Goal: Find specific page/section: Find specific page/section

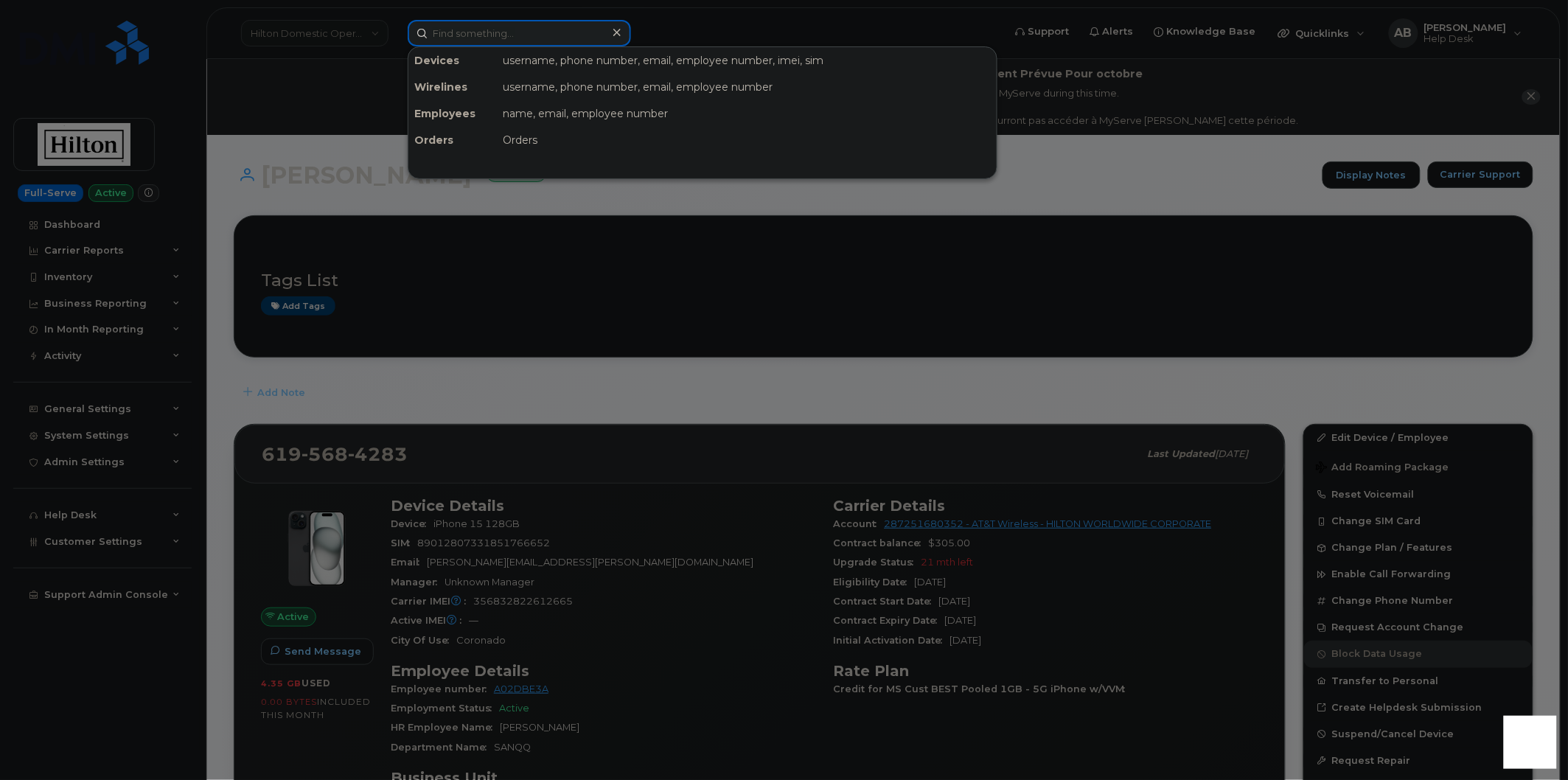
click at [511, 33] on input at bounding box center [519, 33] width 224 height 27
paste input "864) 621-4072"
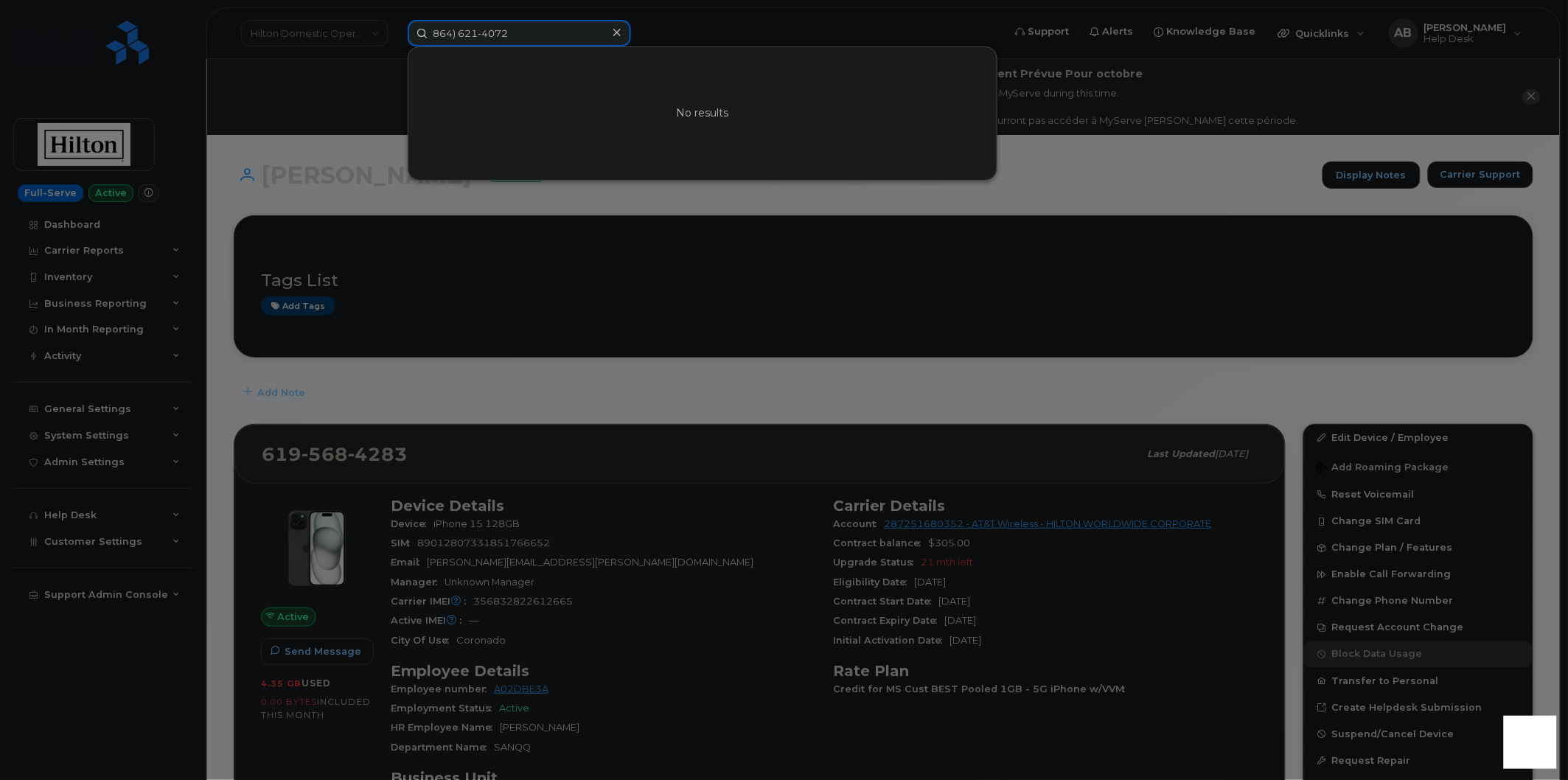
type input "864) 621-4072"
click at [617, 27] on icon at bounding box center [617, 33] width 8 height 12
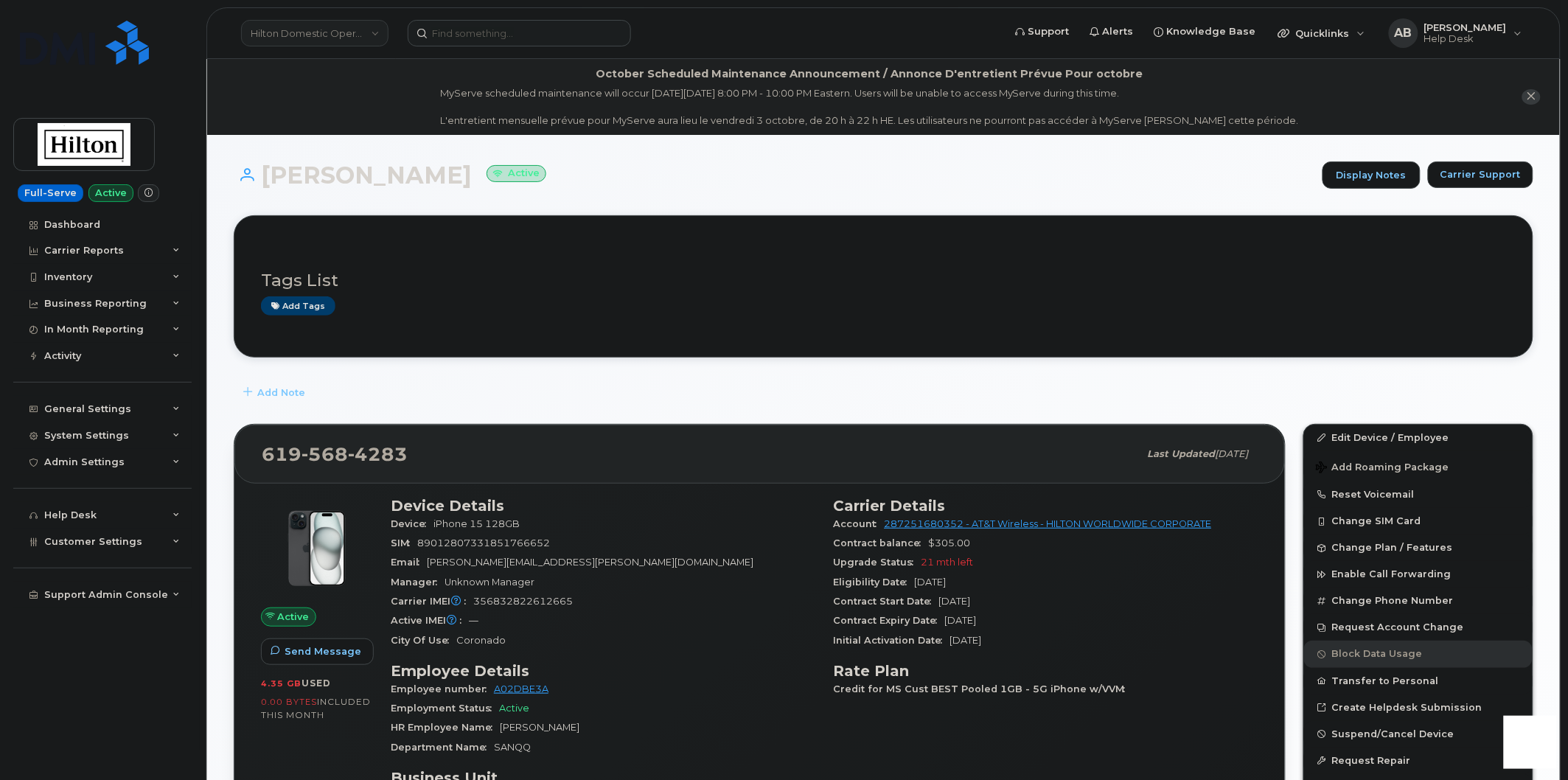
click at [367, 39] on link "Hilton Domestic Operating Company Inc" at bounding box center [314, 33] width 147 height 27
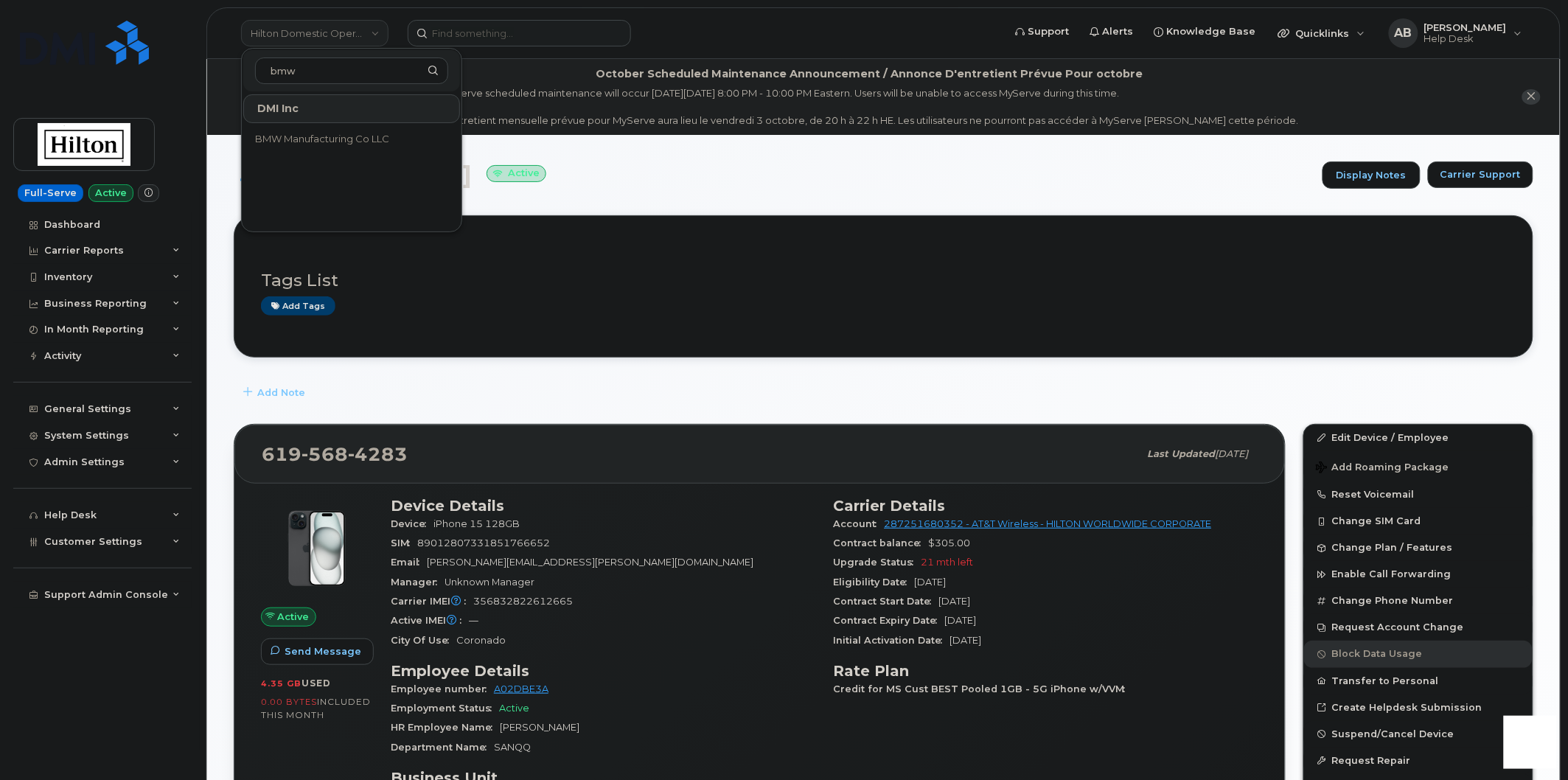
type input "bmw"
click at [330, 127] on link "BMW Manufacturing Co LLC" at bounding box center [351, 139] width 217 height 29
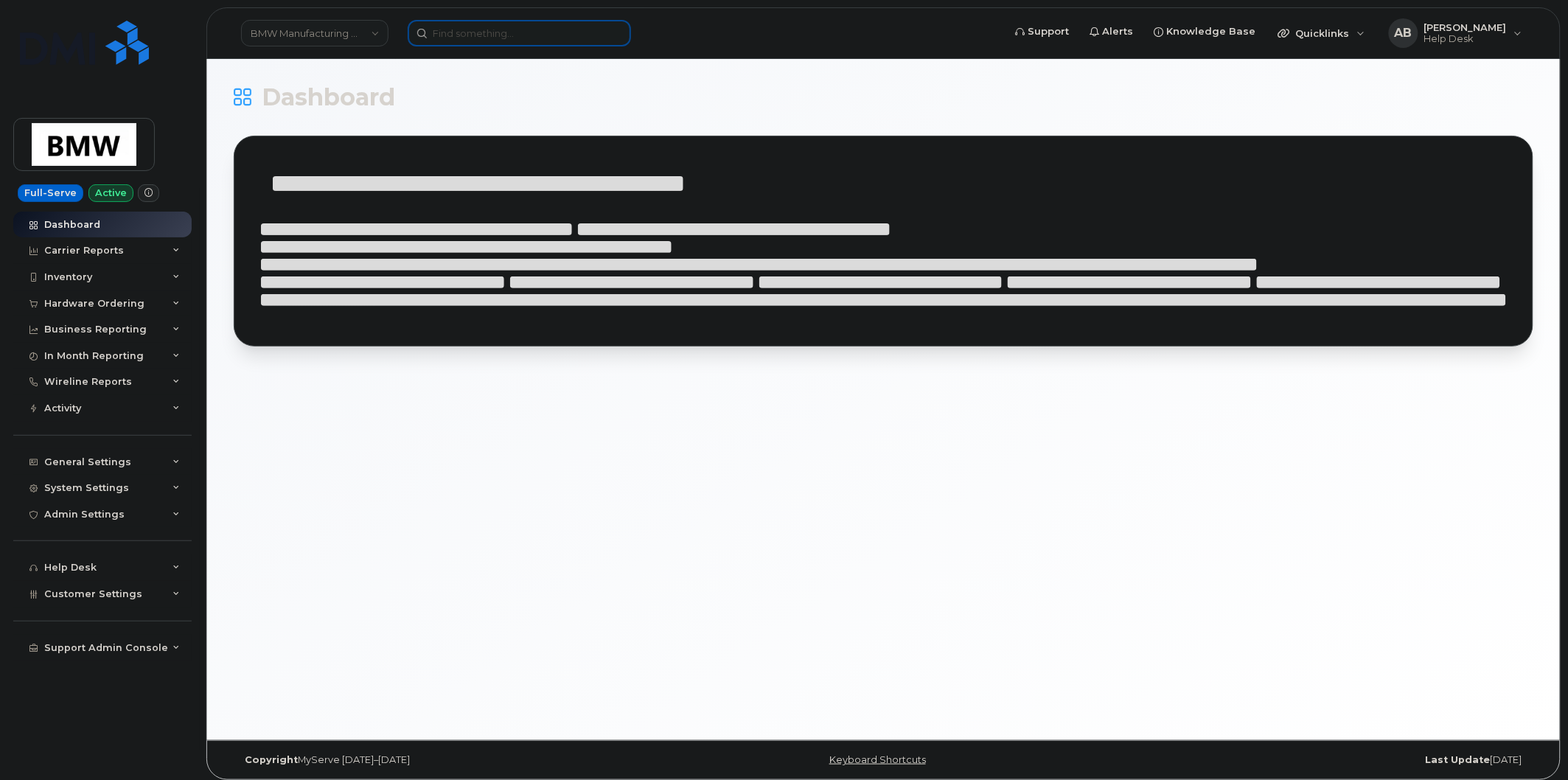
click at [483, 39] on input at bounding box center [519, 33] width 224 height 27
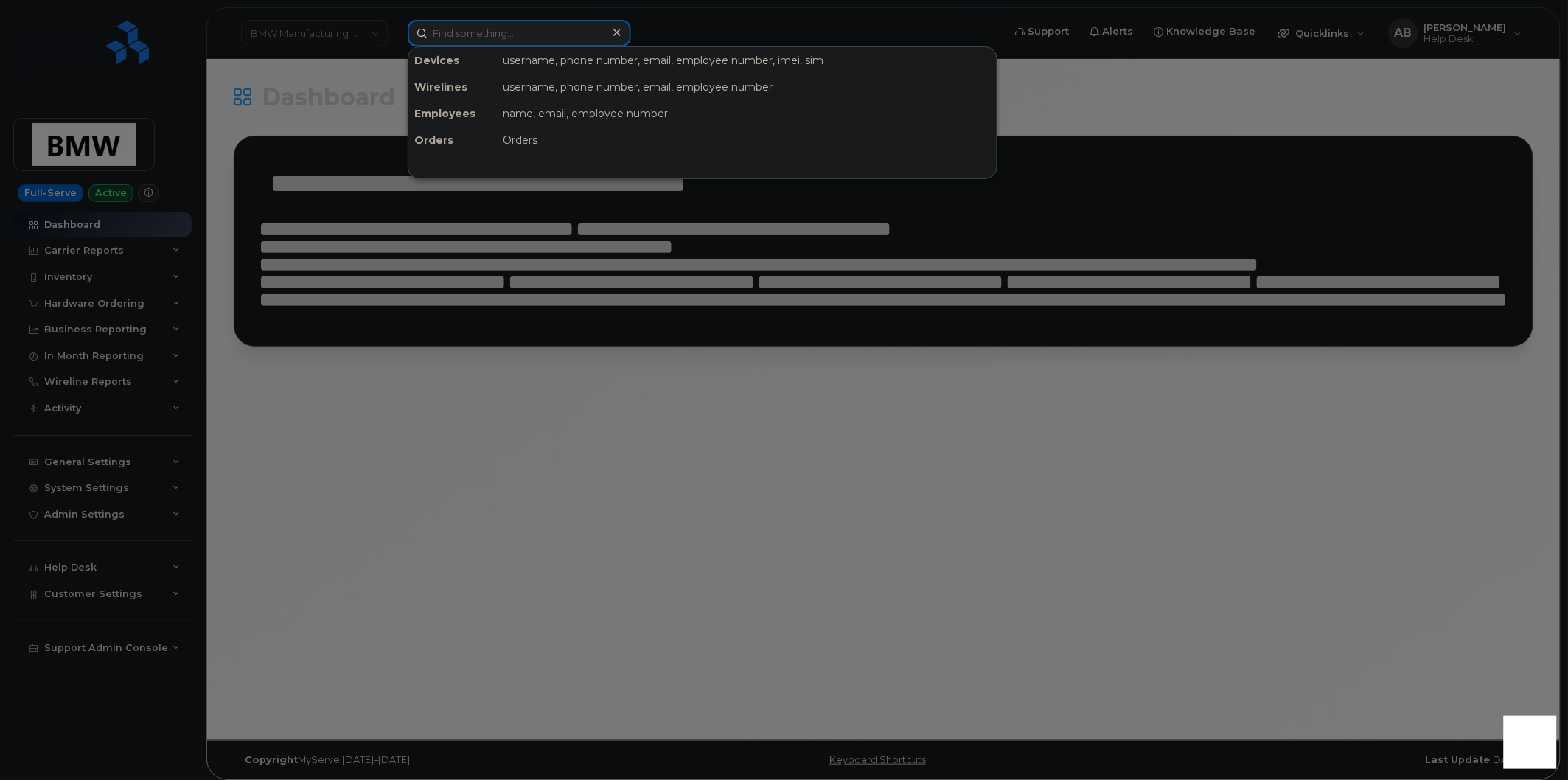
paste input "864) 621-4072"
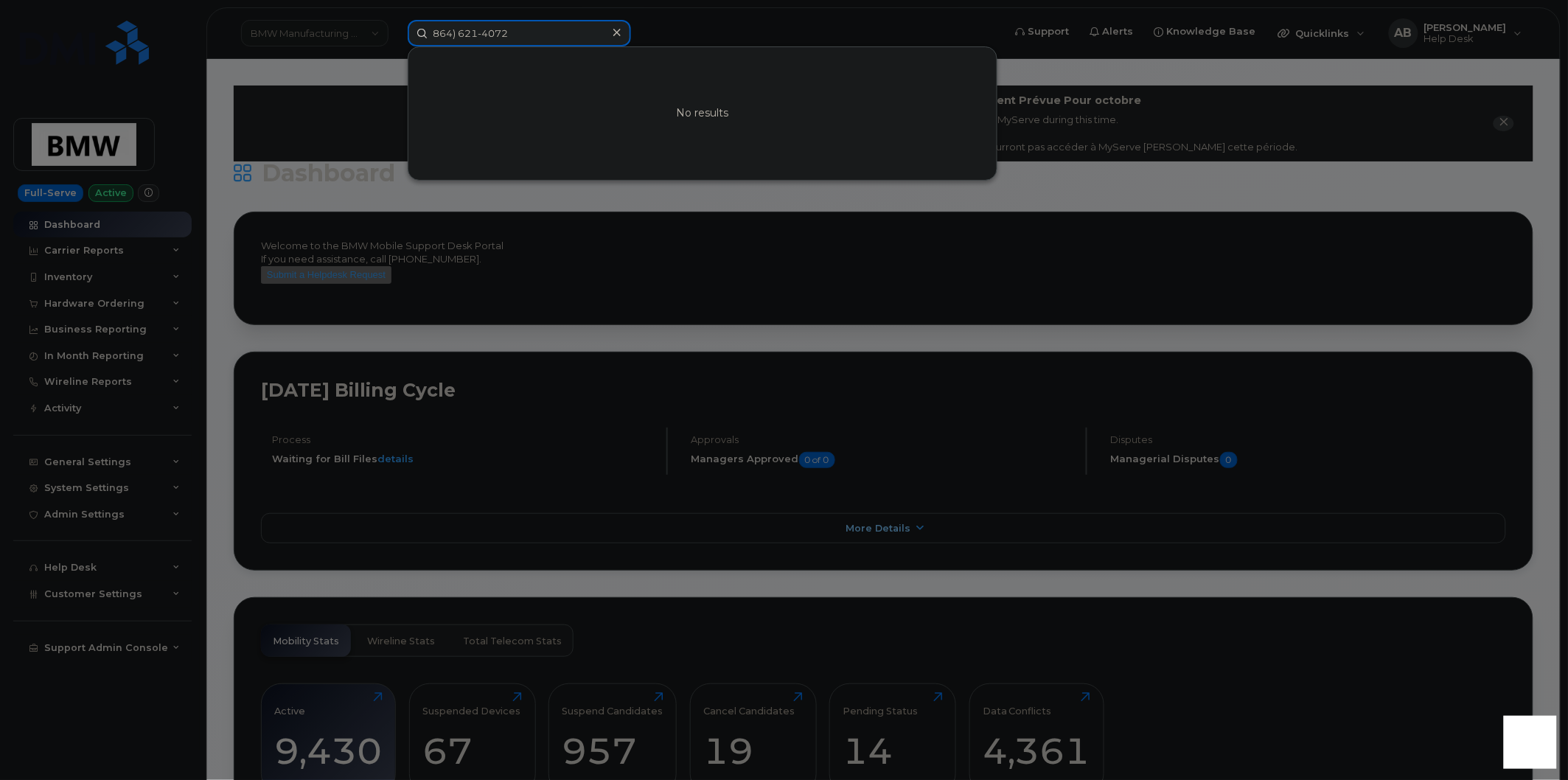
click at [458, 35] on input "864) 621-4072" at bounding box center [519, 33] width 224 height 27
type input "864-621-4072"
